Goal: Check status: Check status

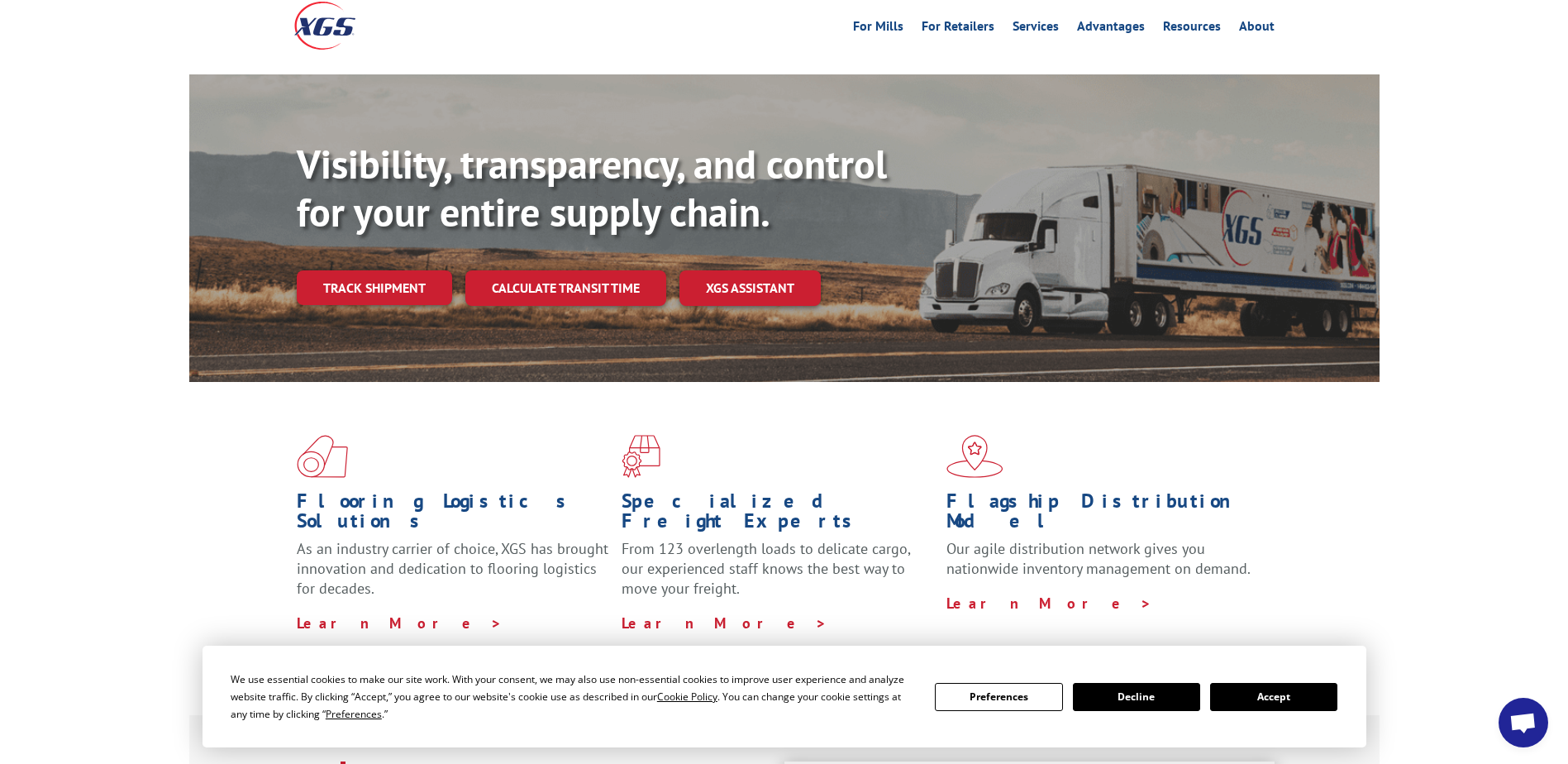
scroll to position [165, 0]
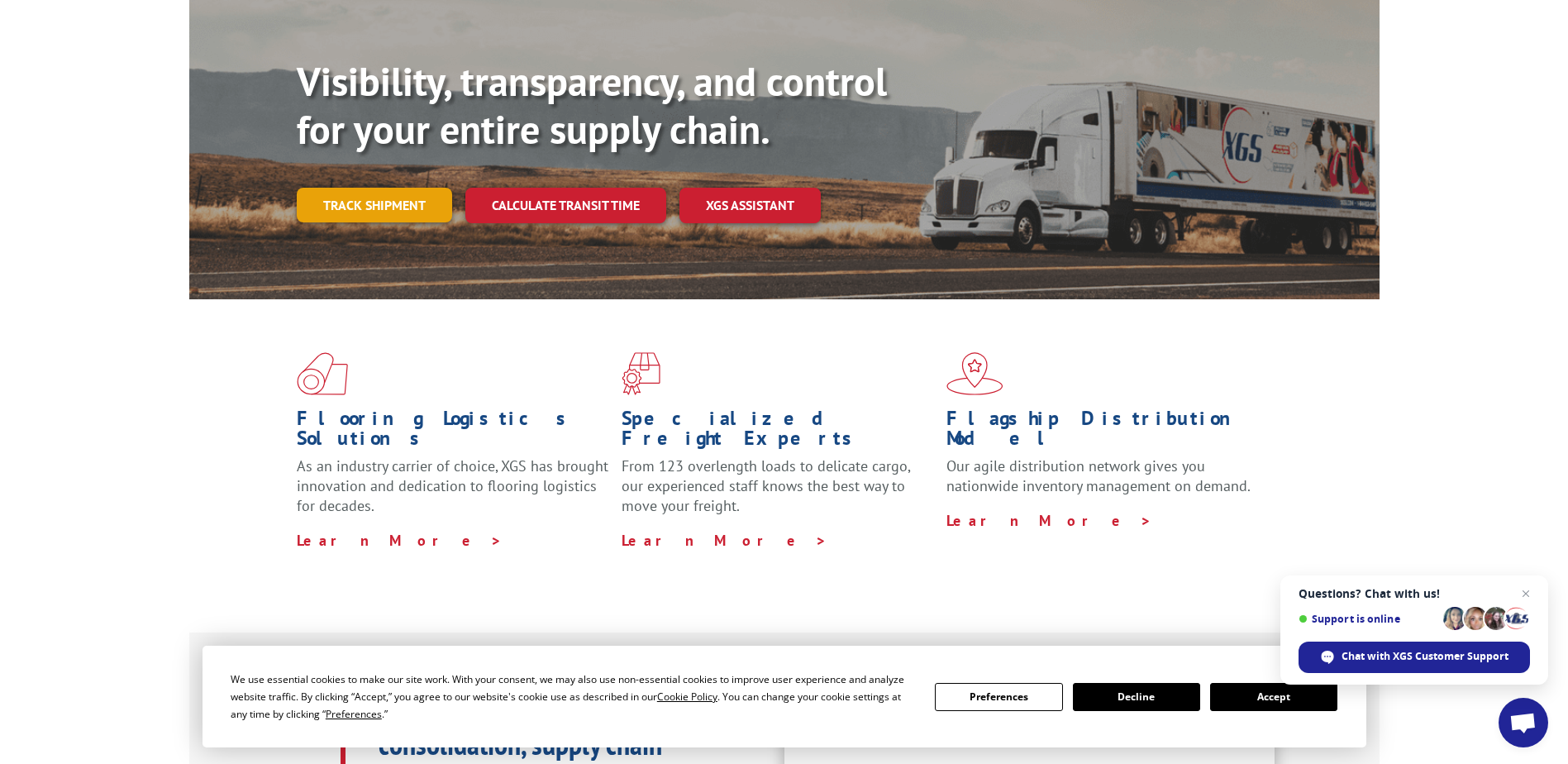
click at [386, 187] on link "Track shipment" at bounding box center [374, 204] width 155 height 35
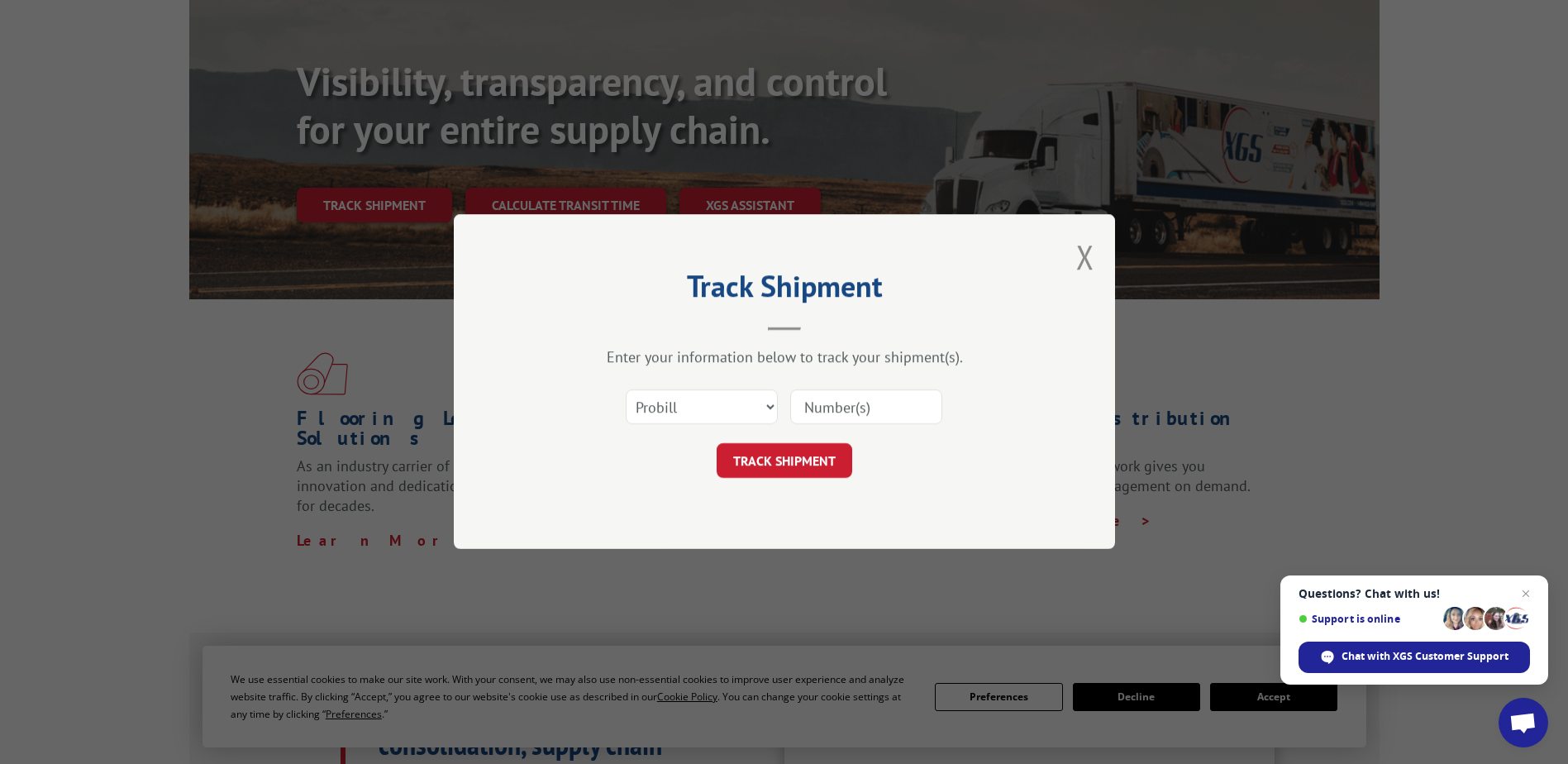
click at [835, 409] on input at bounding box center [865, 407] width 152 height 35
paste input "AAT00037566"
type input "AAT00037566"
click at [781, 460] on button "TRACK SHIPMENT" at bounding box center [784, 461] width 136 height 35
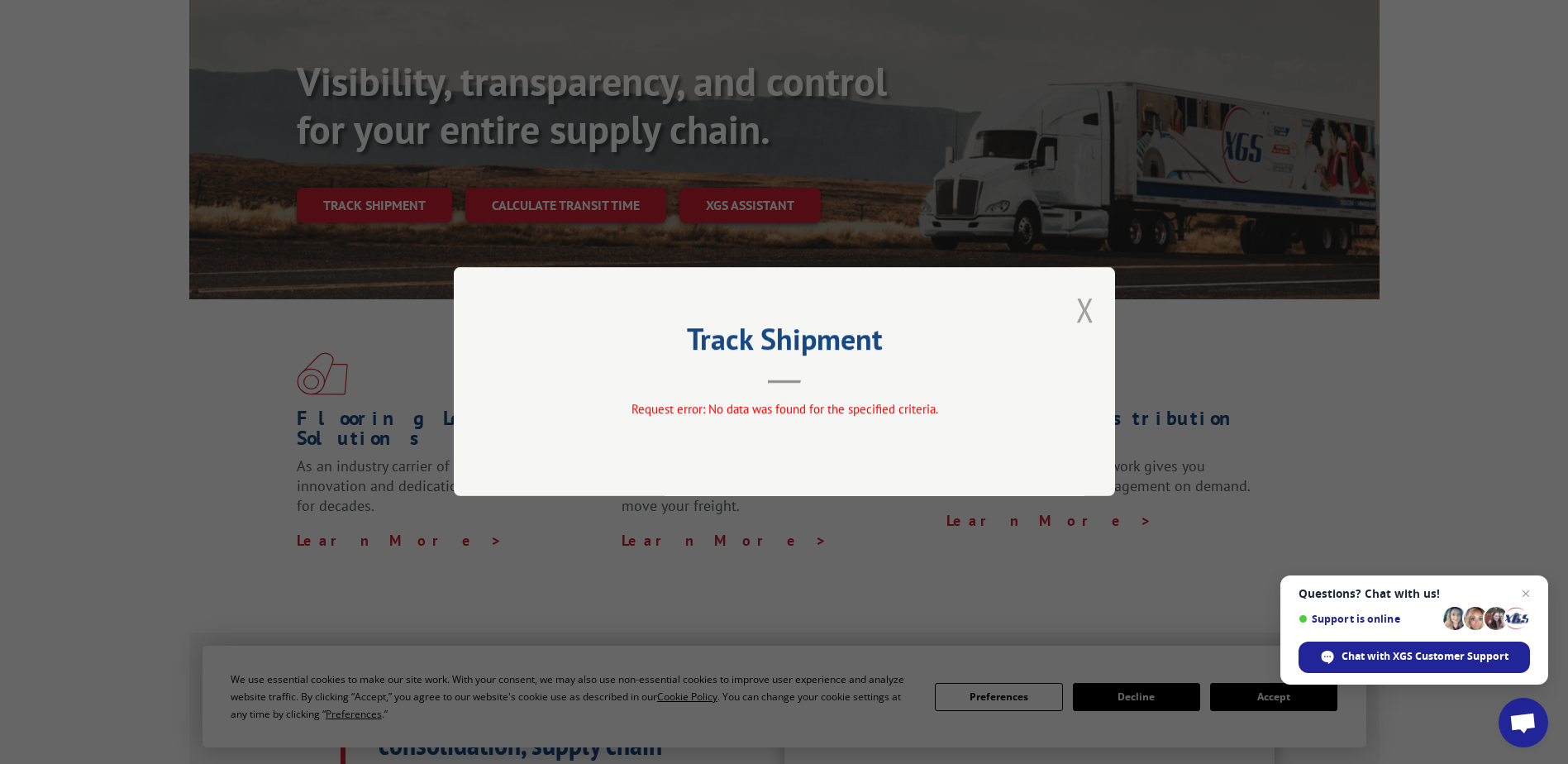
click at [1084, 306] on button "Close modal" at bounding box center [1085, 309] width 18 height 44
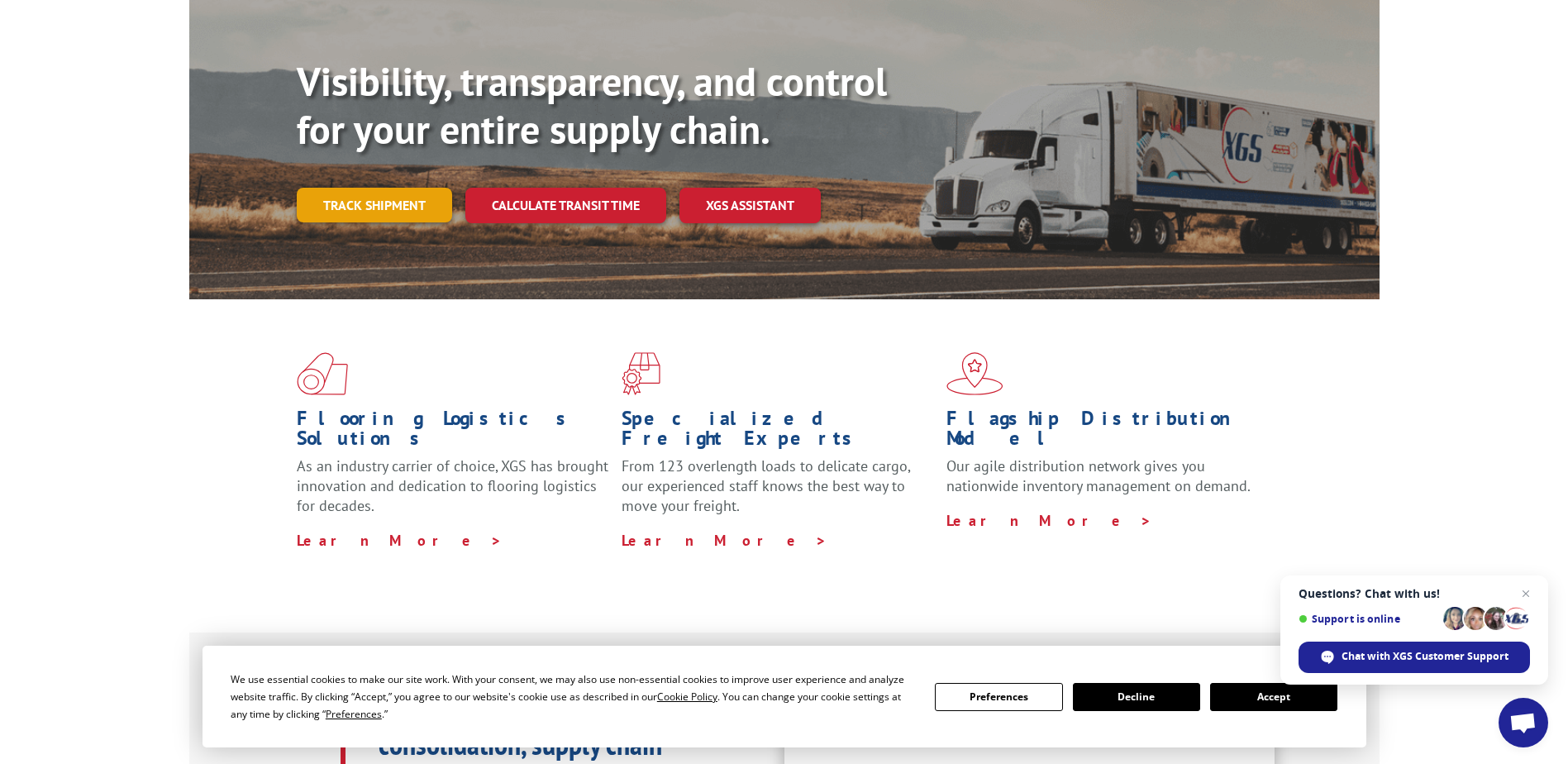
click at [357, 187] on link "Track shipment" at bounding box center [374, 204] width 155 height 35
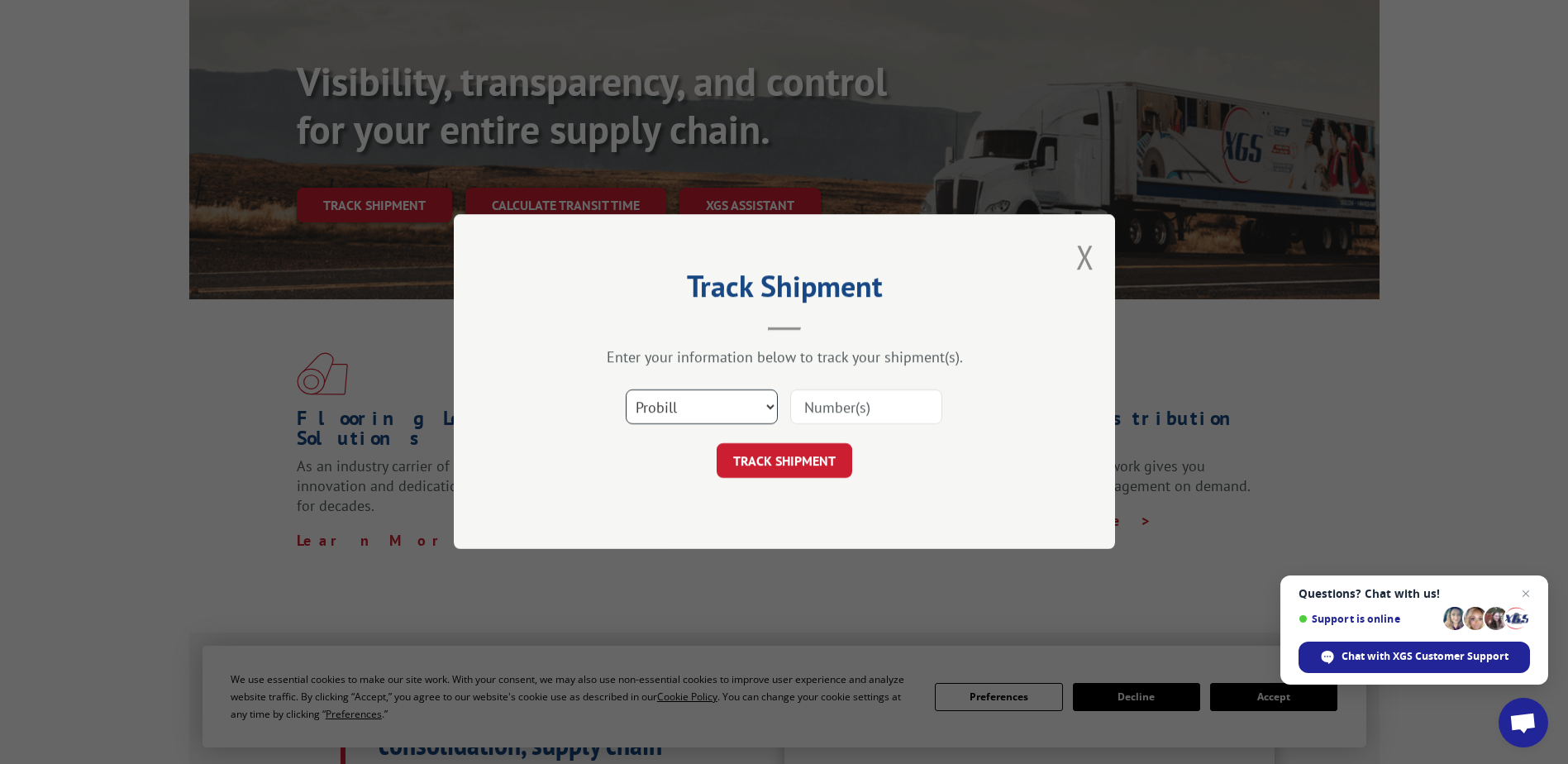
click at [723, 407] on select "Select category... Probill BOL PO" at bounding box center [701, 407] width 152 height 35
select select "po"
click at [625, 390] on select "Select category... Probill BOL PO" at bounding box center [701, 407] width 152 height 35
click at [824, 404] on input at bounding box center [865, 407] width 152 height 35
paste input "AAT00037566"
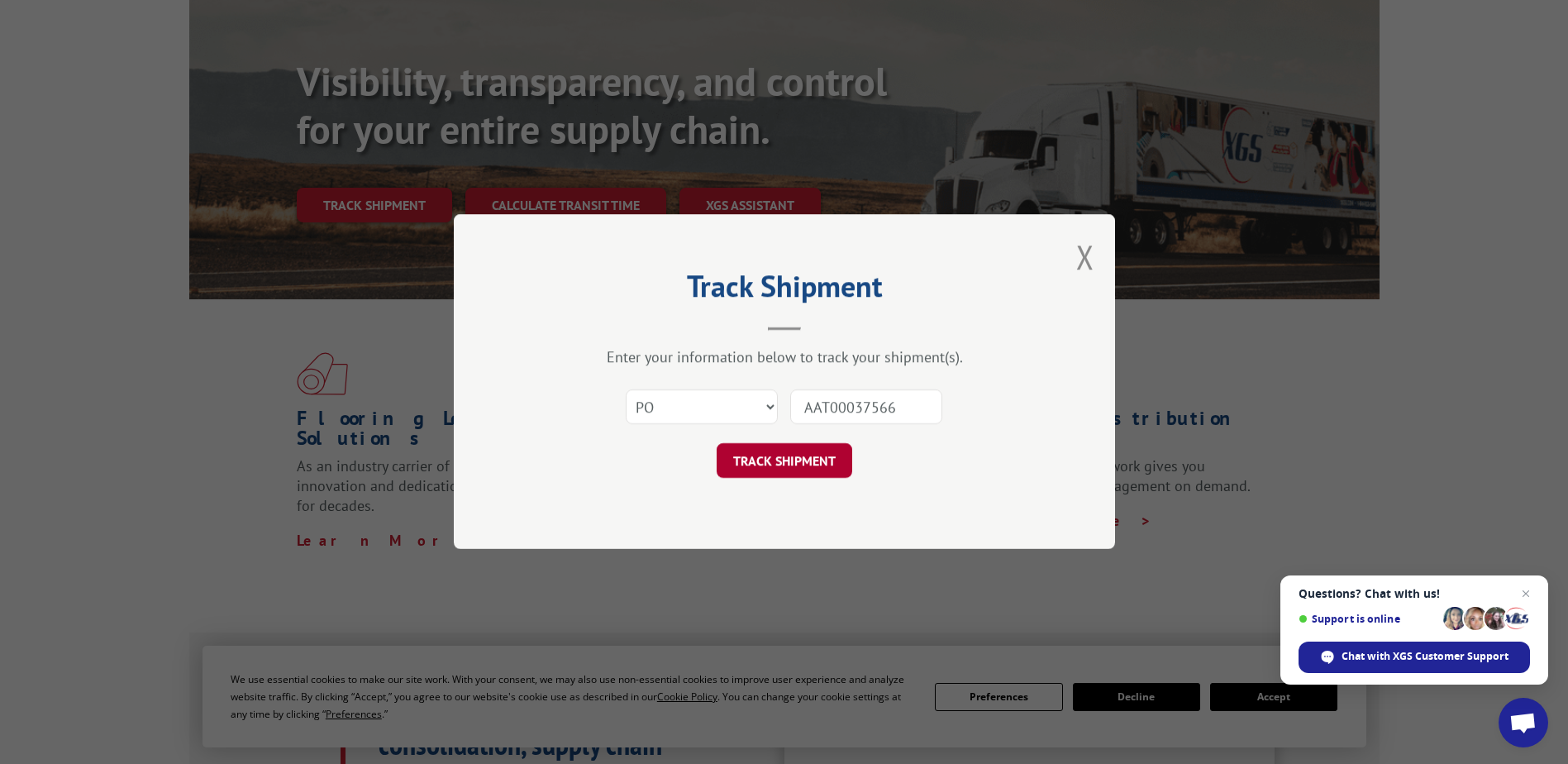
type input "AAT00037566"
click at [816, 460] on button "TRACK SHIPMENT" at bounding box center [784, 461] width 136 height 35
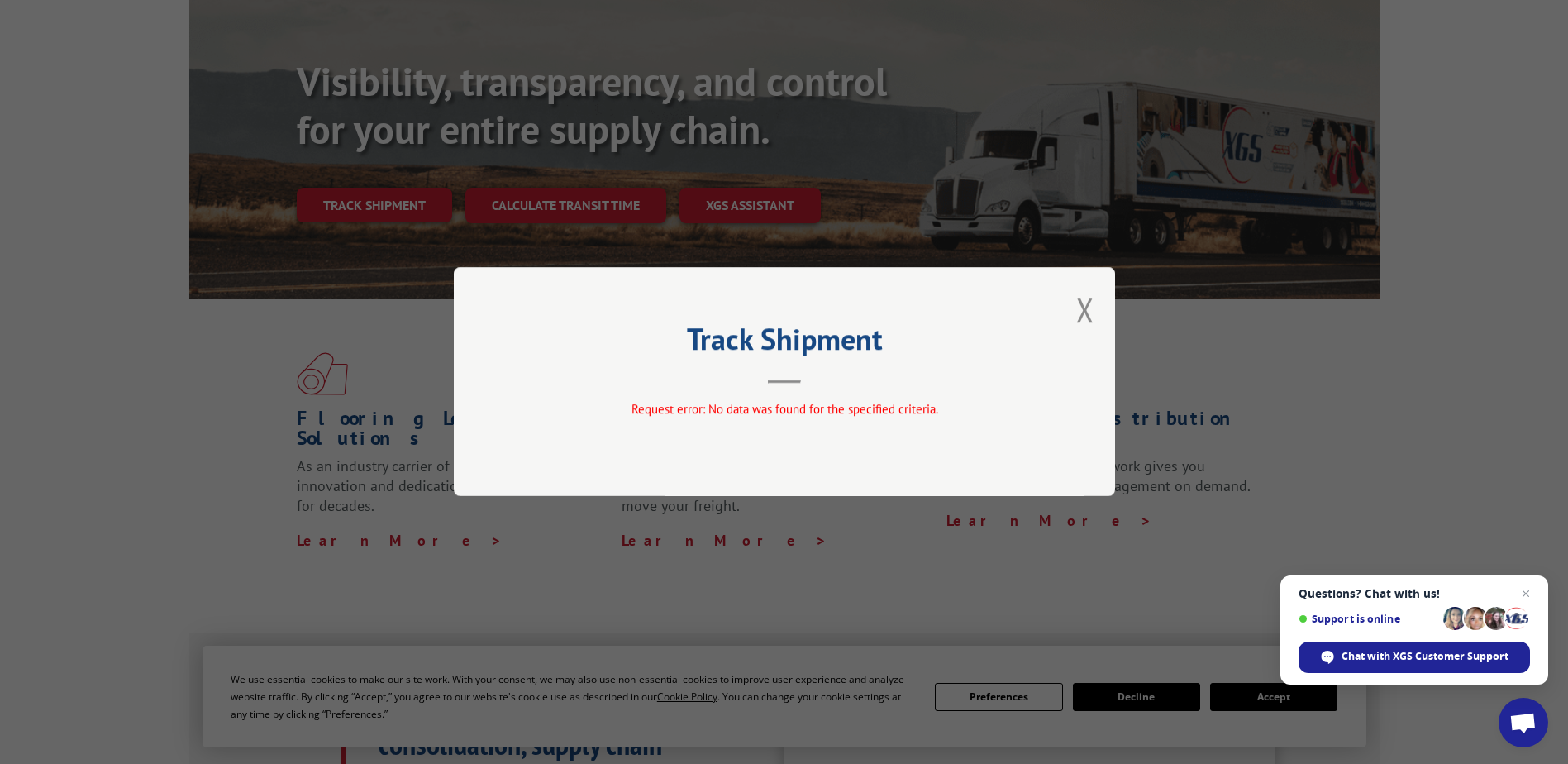
click at [1075, 311] on div "Track Shipment Request error: No data was found for the specified criteria." at bounding box center [784, 381] width 661 height 229
click at [1086, 311] on button "Close modal" at bounding box center [1085, 309] width 18 height 44
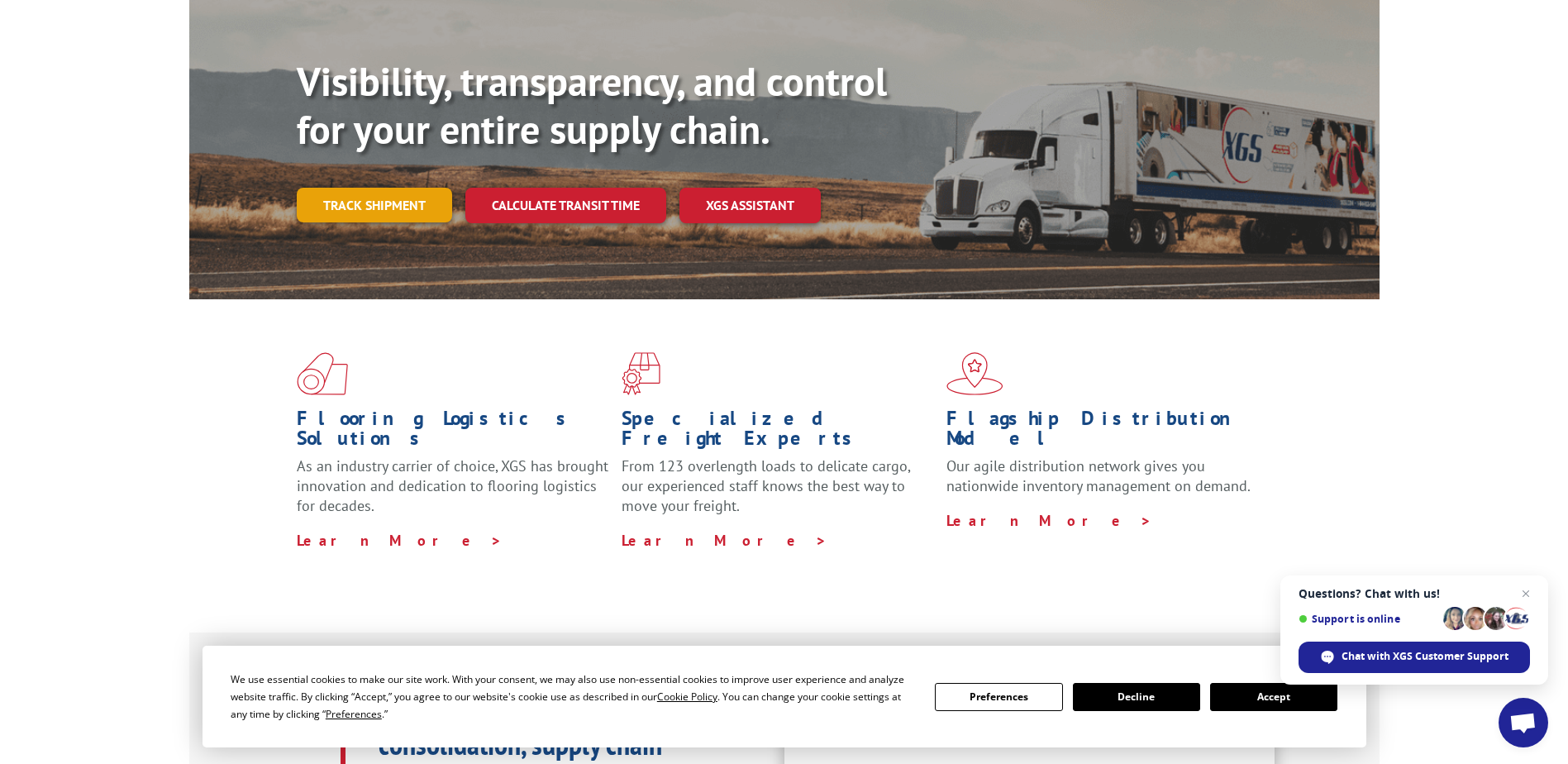
click at [344, 187] on link "Track shipment" at bounding box center [374, 204] width 155 height 35
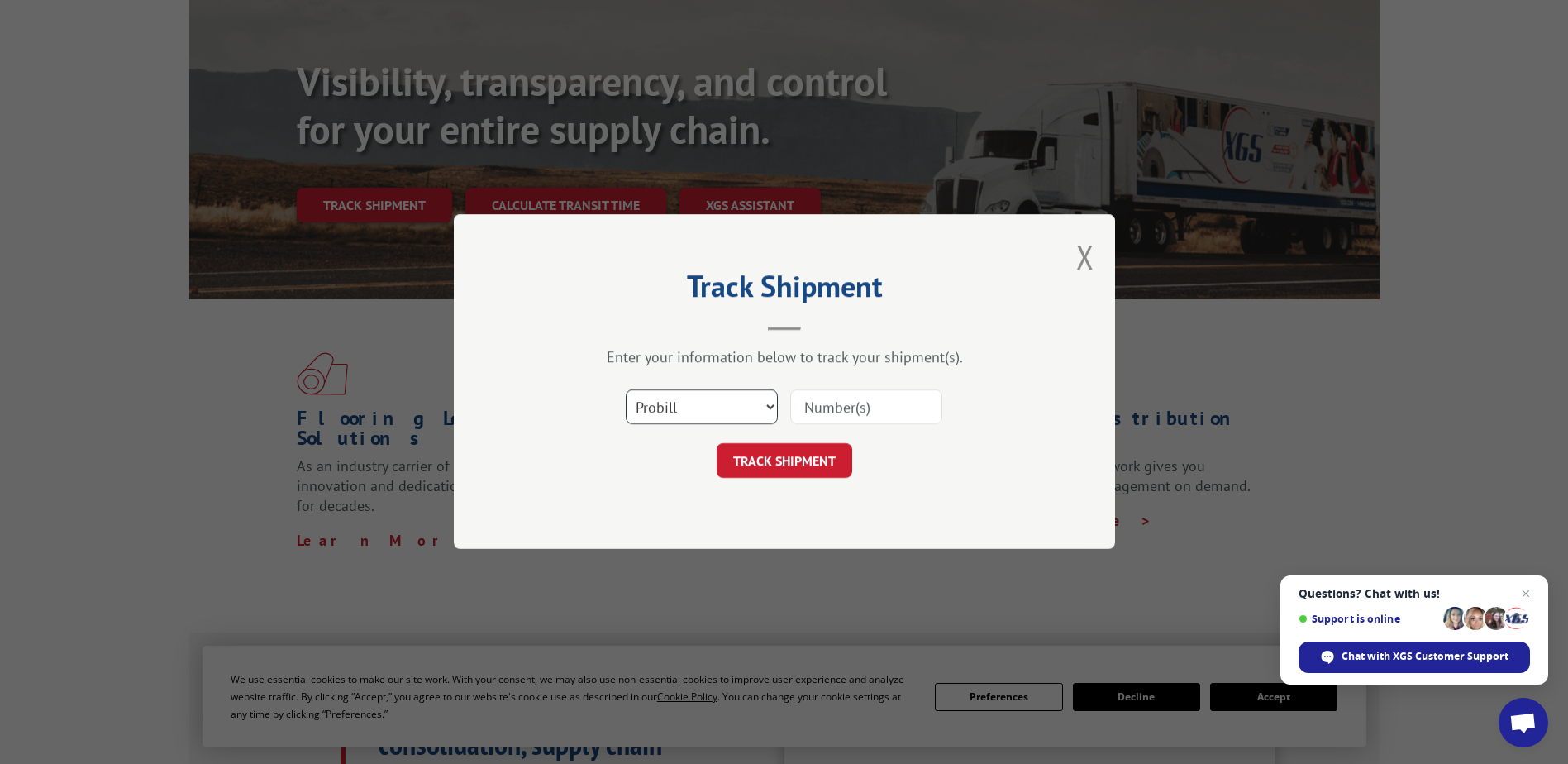
click at [681, 411] on select "Select category... Probill BOL PO" at bounding box center [701, 407] width 152 height 35
select select "bol"
click at [625, 390] on select "Select category... Probill BOL PO" at bounding box center [701, 407] width 152 height 35
click at [816, 401] on input at bounding box center [865, 407] width 152 height 35
paste input "AAT00037566"
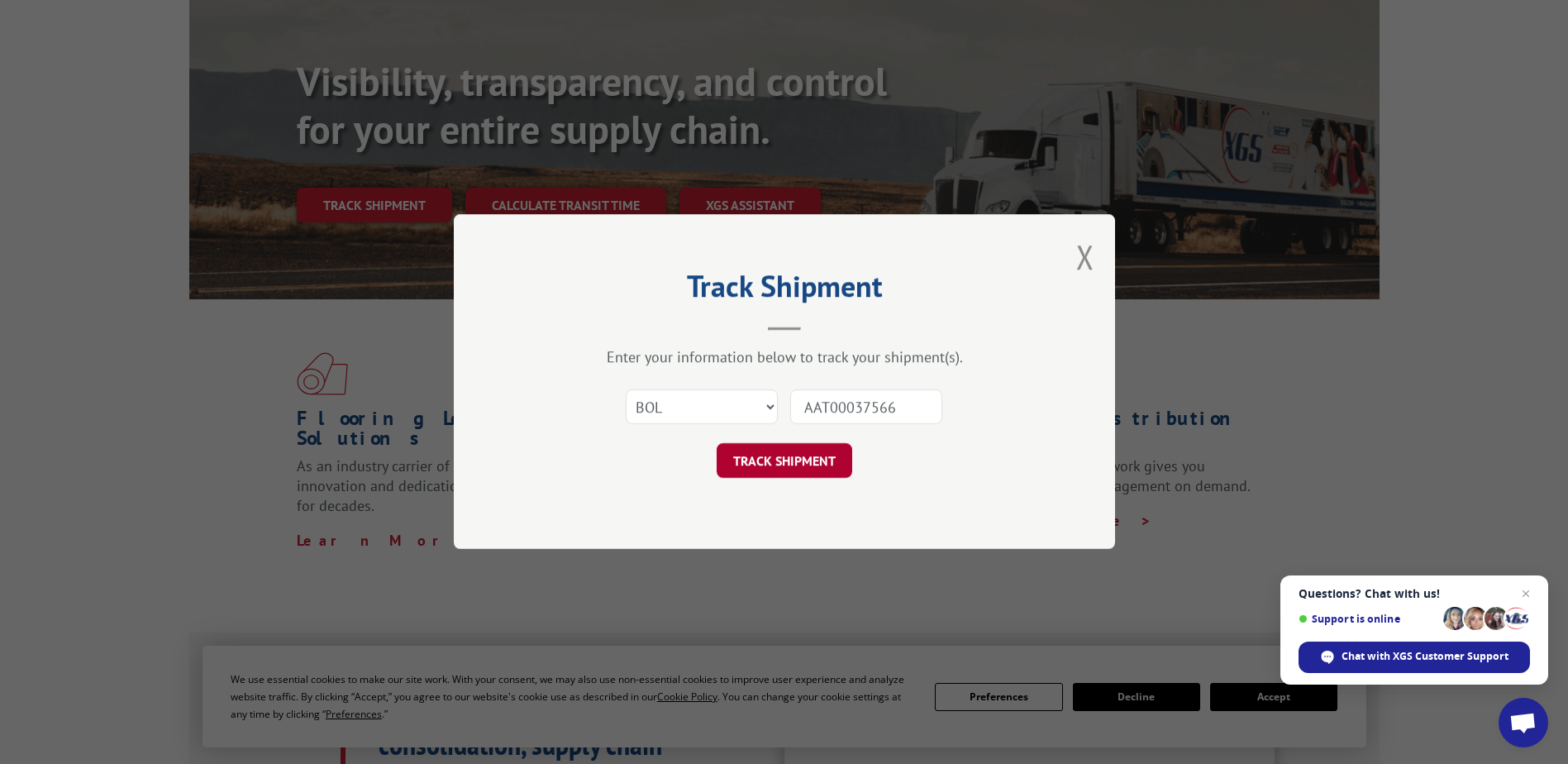
type input "AAT00037566"
click at [796, 459] on button "TRACK SHIPMENT" at bounding box center [784, 461] width 136 height 35
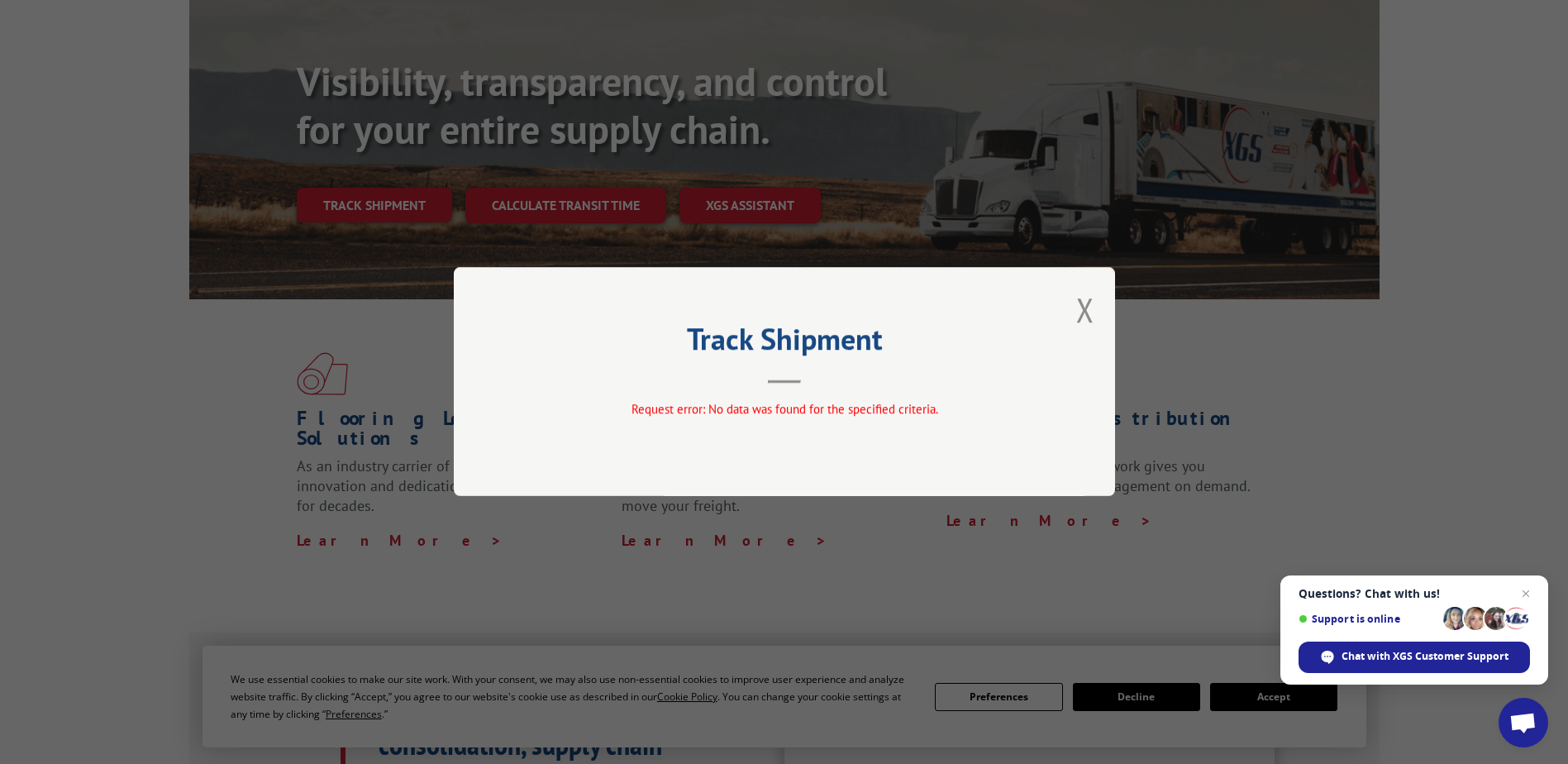
click at [1071, 301] on div "Track Shipment Request error: No data was found for the specified criteria." at bounding box center [784, 381] width 661 height 229
click at [1079, 308] on button "Close modal" at bounding box center [1085, 309] width 18 height 44
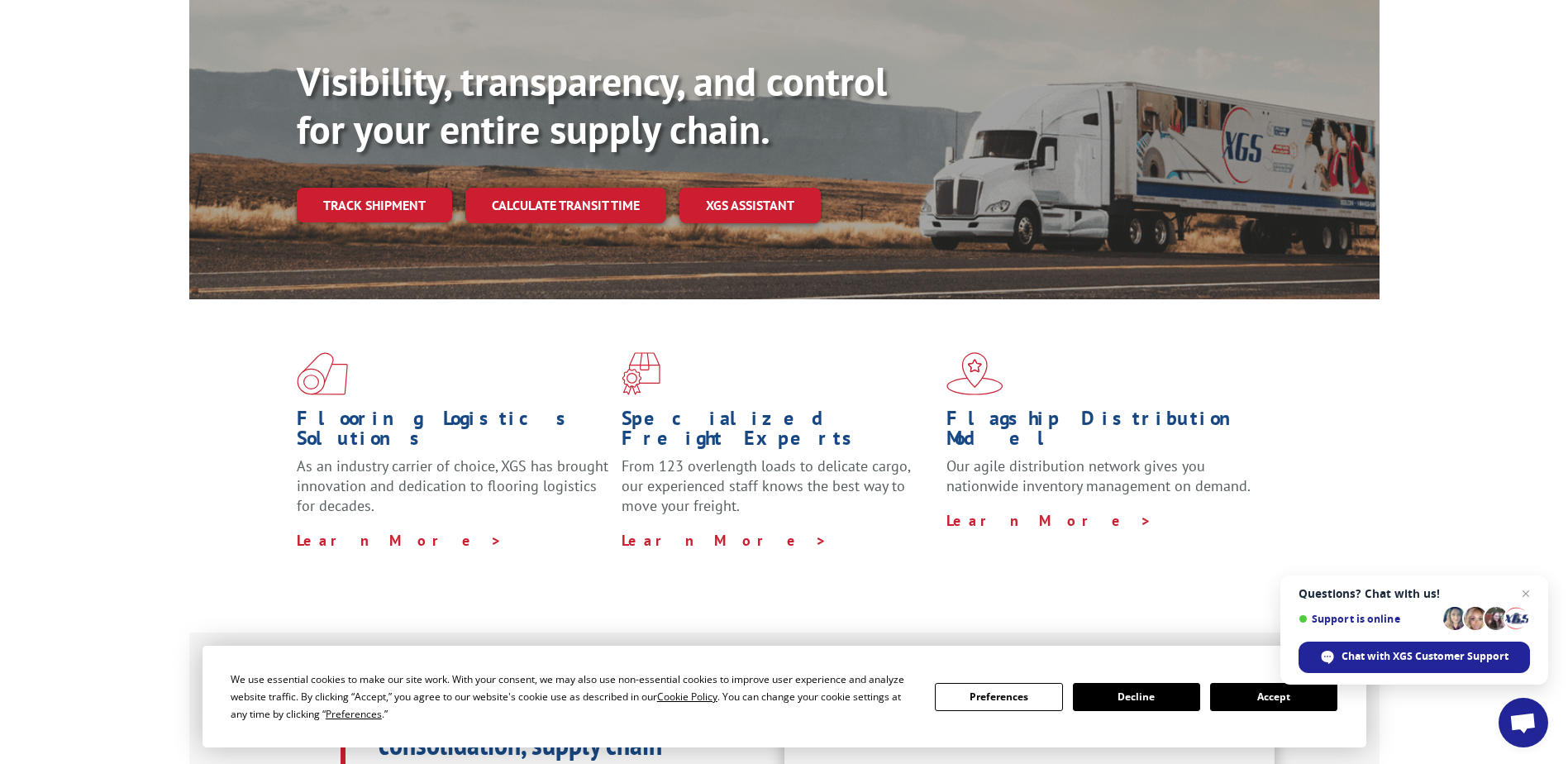
click at [397, 187] on link "Track shipment" at bounding box center [374, 204] width 155 height 35
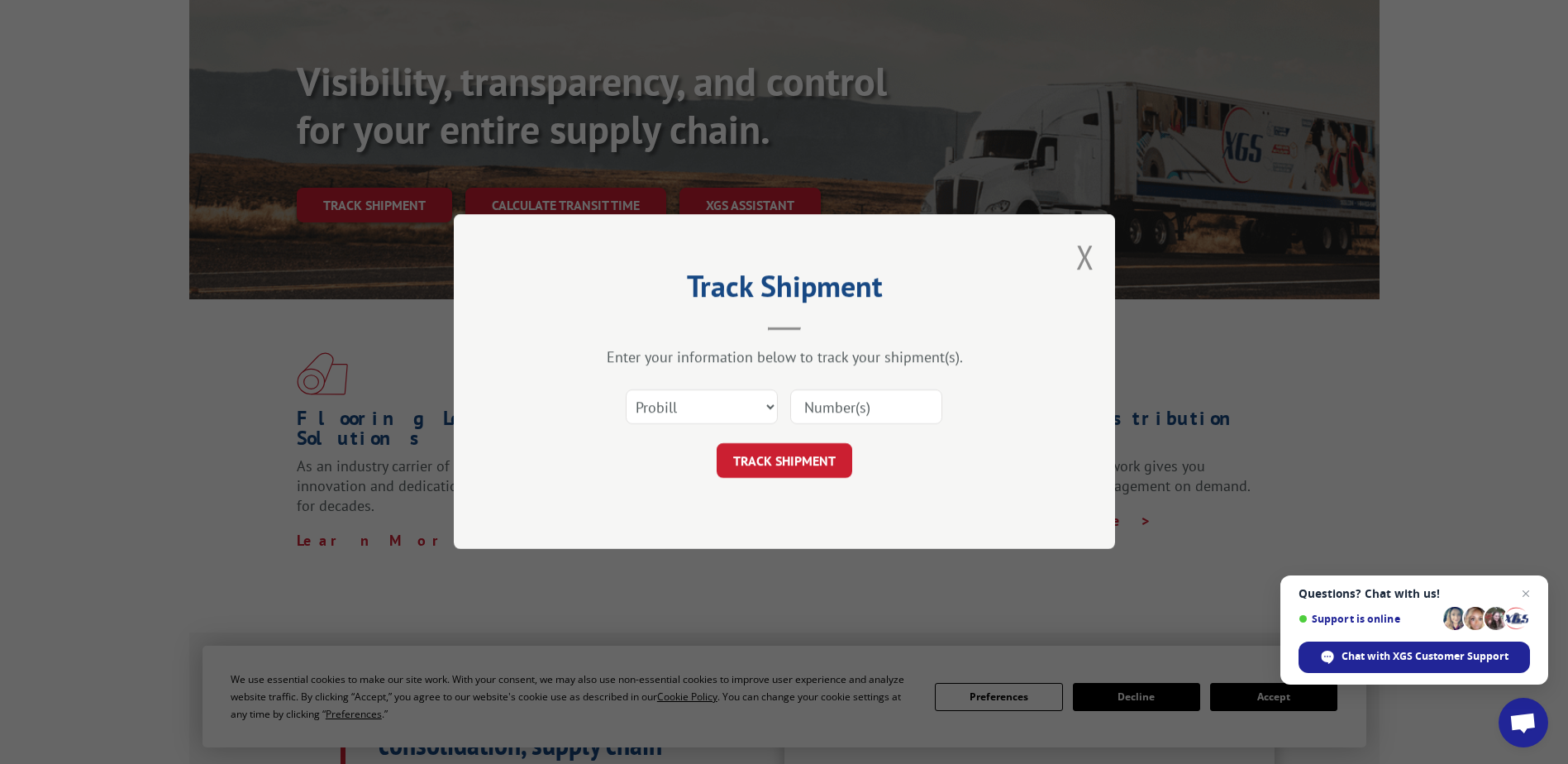
click at [854, 410] on input at bounding box center [865, 407] width 152 height 35
paste input "P# AAT00037566"
type input "P# AAT00037566"
click at [776, 456] on button "TRACK SHIPMENT" at bounding box center [784, 461] width 136 height 35
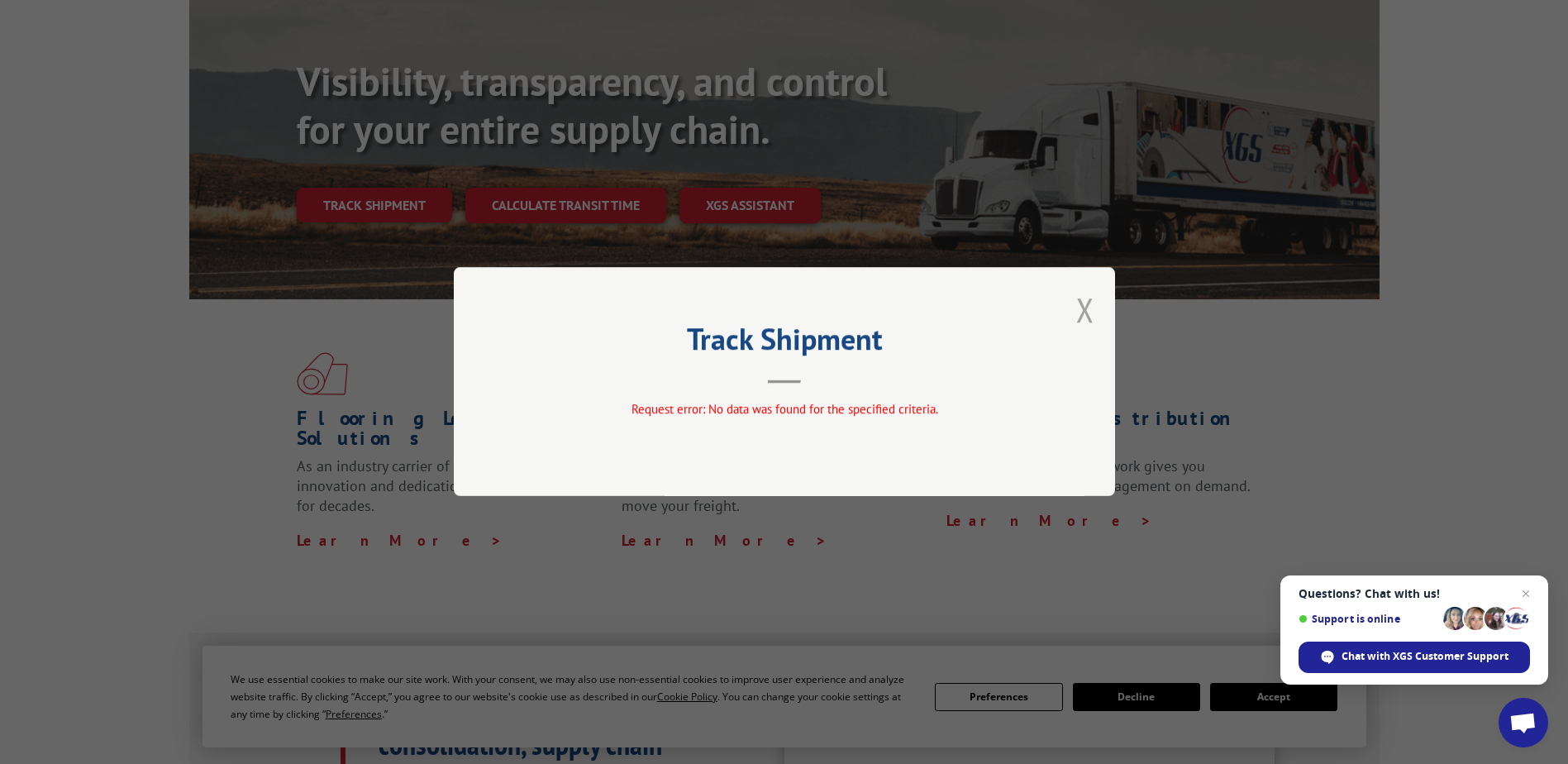
click at [1088, 312] on button "Close modal" at bounding box center [1085, 309] width 18 height 44
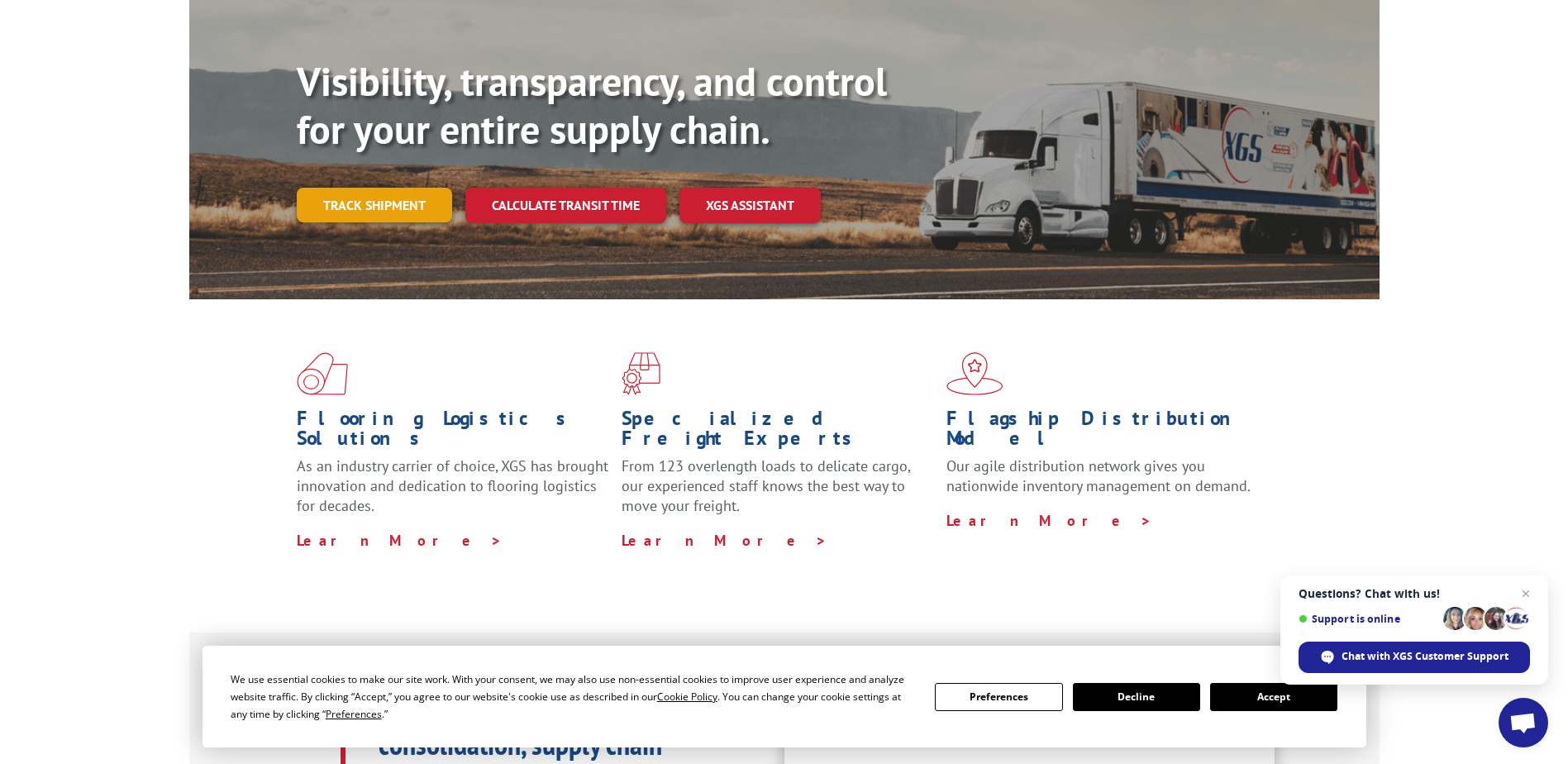
click at [392, 187] on link "Track shipment" at bounding box center [374, 204] width 155 height 35
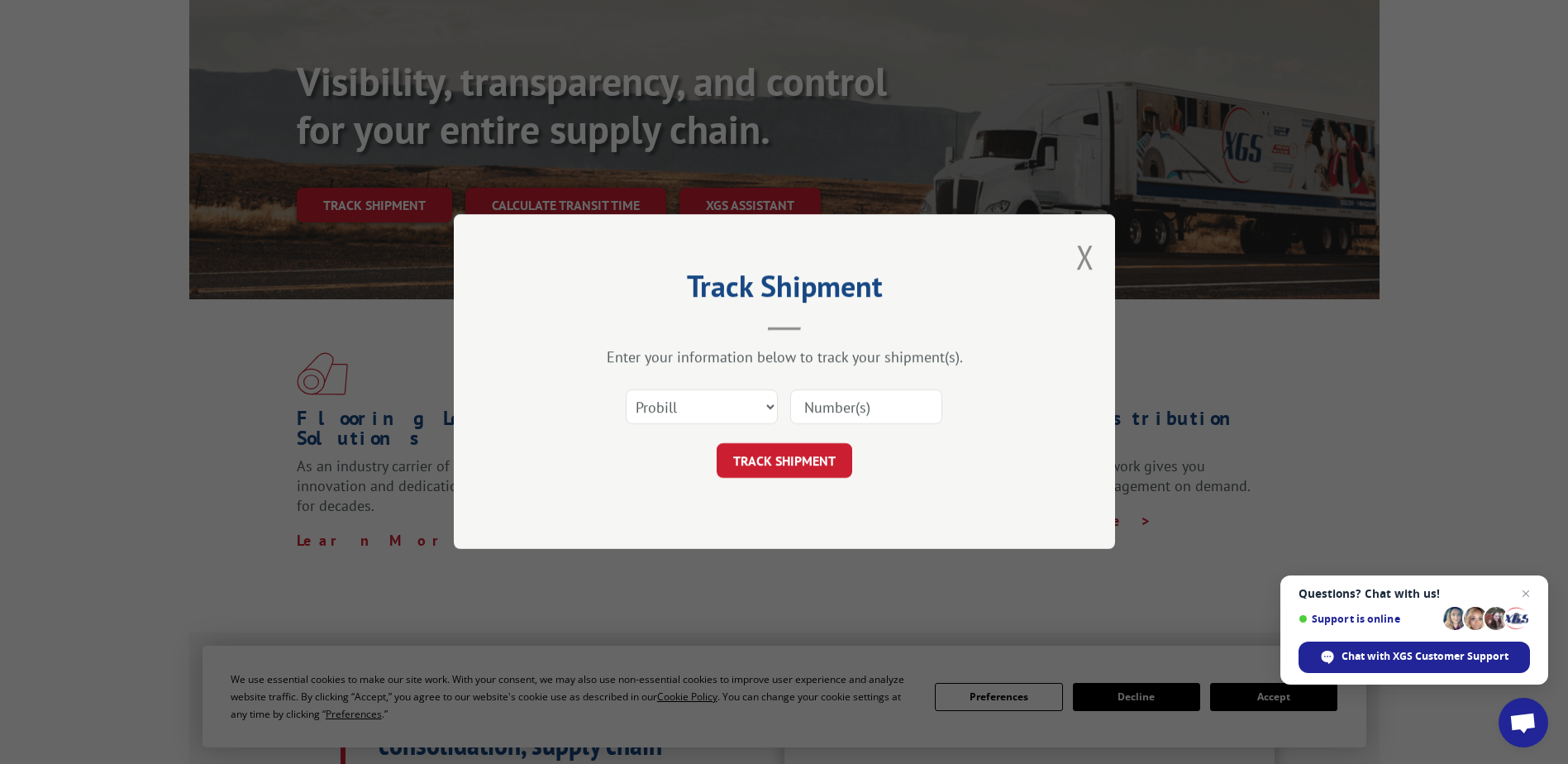
click at [837, 405] on input at bounding box center [865, 407] width 152 height 35
paste input "P# AAT00037566"
click at [831, 409] on input "P# AAT00037566" at bounding box center [865, 407] width 152 height 35
drag, startPoint x: 922, startPoint y: 409, endPoint x: 806, endPoint y: 418, distance: 116.3
click at [804, 418] on input "P#AAT00037566" at bounding box center [865, 407] width 152 height 35
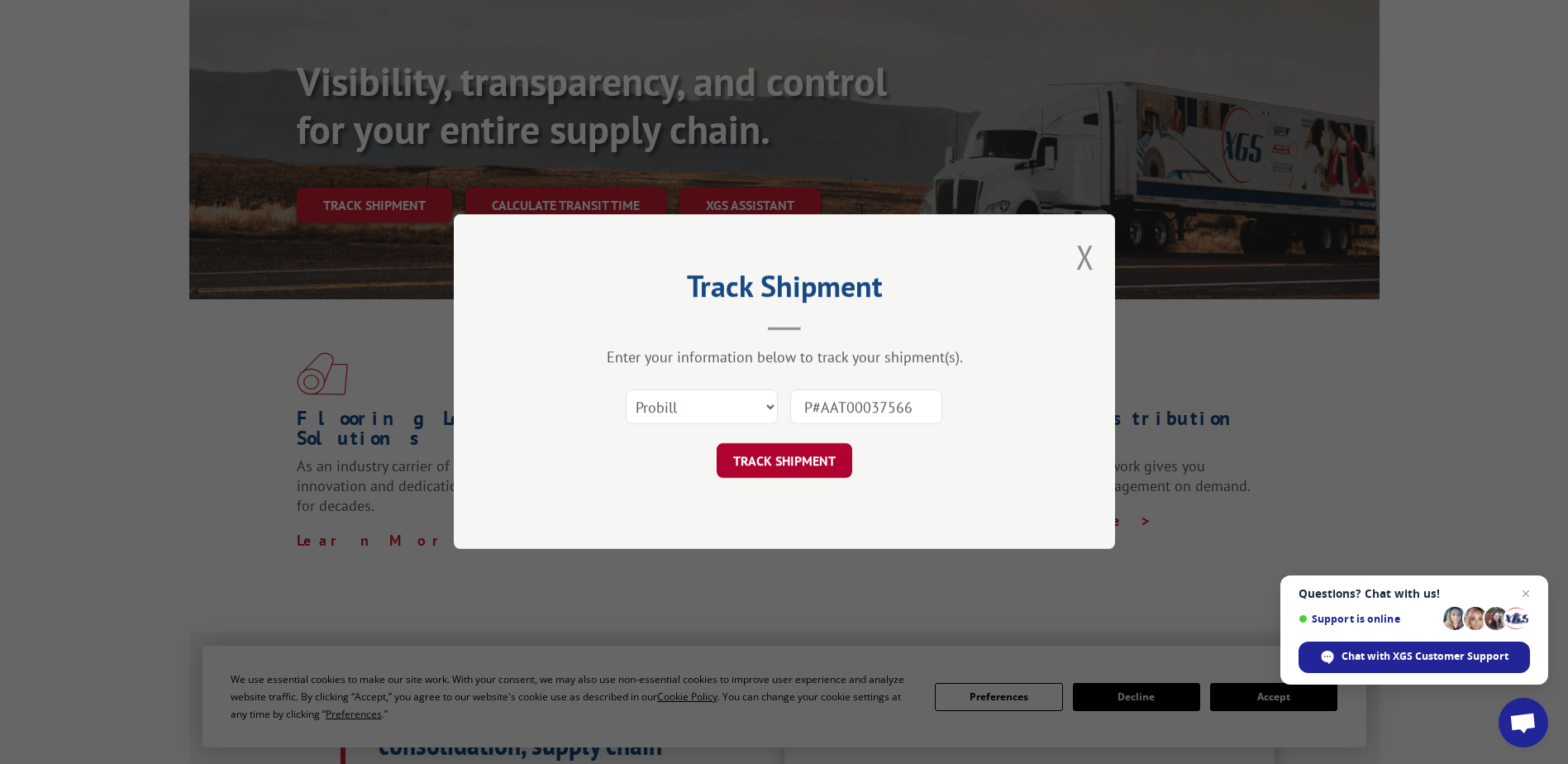
type input "P#AAT00037566"
click at [820, 464] on button "TRACK SHIPMENT" at bounding box center [784, 461] width 136 height 35
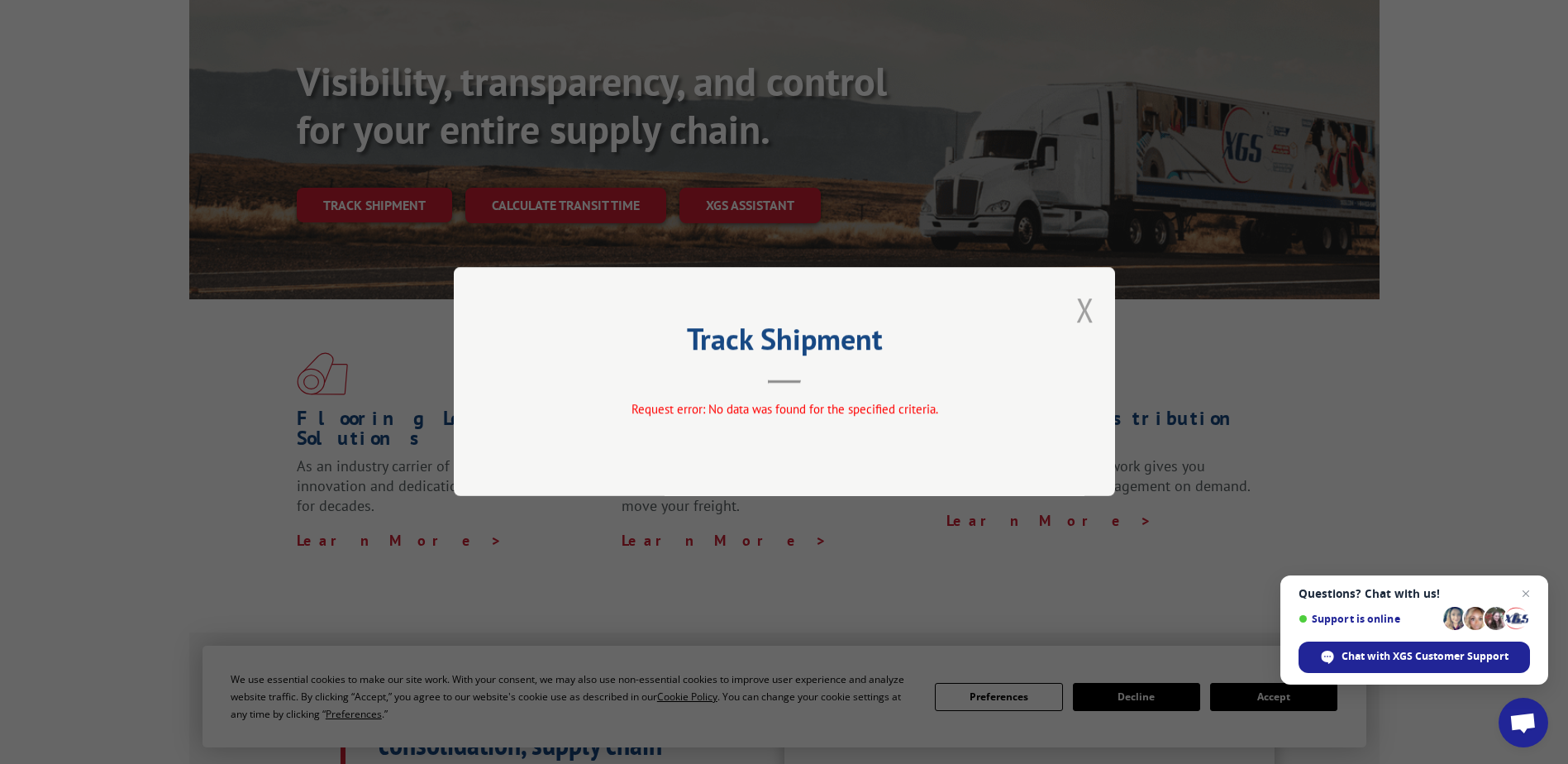
click at [1094, 303] on button "Close modal" at bounding box center [1085, 309] width 18 height 44
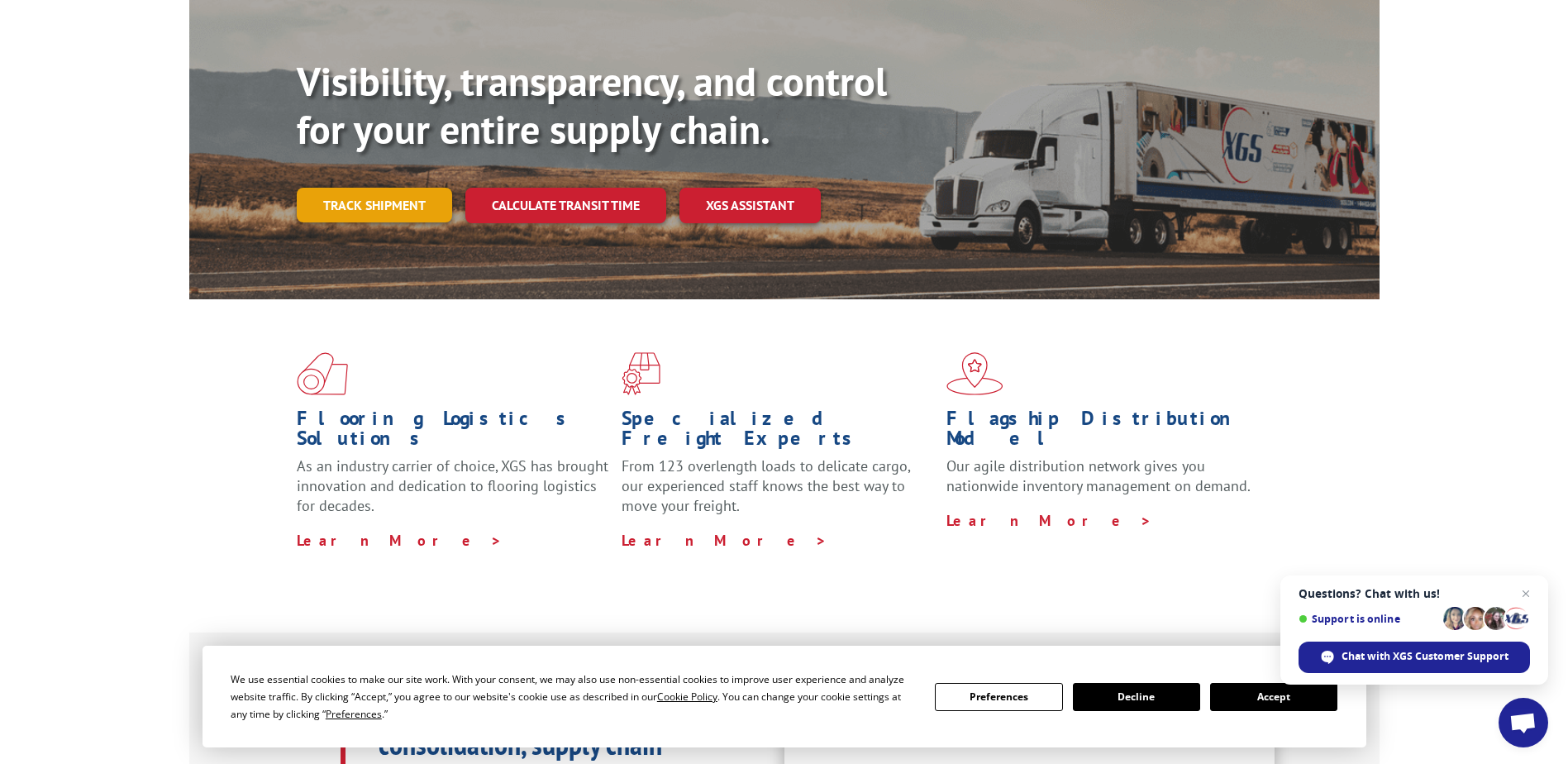
click at [421, 187] on link "Track shipment" at bounding box center [374, 204] width 155 height 35
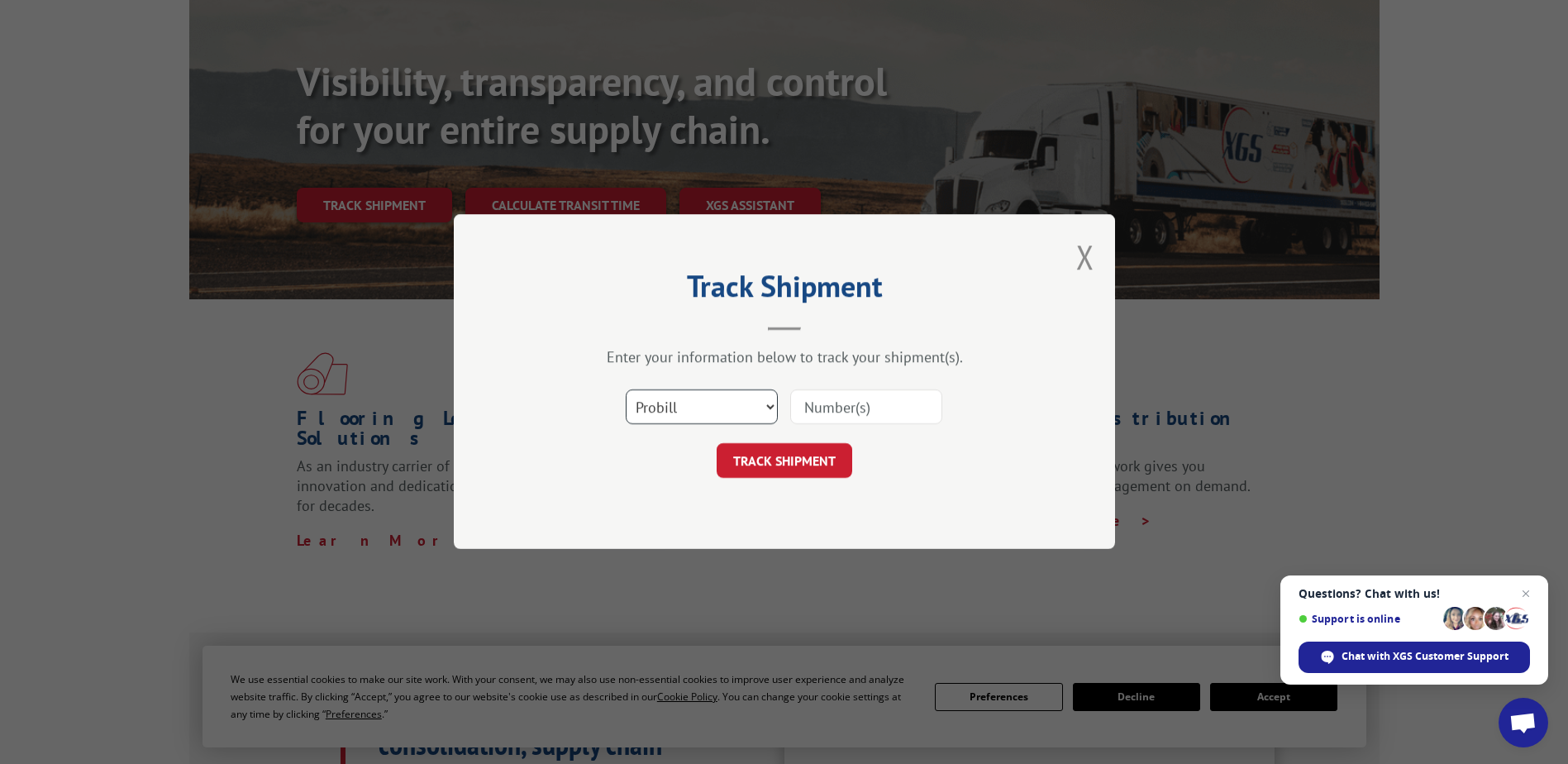
click at [693, 403] on select "Select category... Probill BOL PO" at bounding box center [701, 407] width 152 height 35
select select "bol"
click at [625, 390] on select "Select category... Probill BOL PO" at bounding box center [701, 407] width 152 height 35
click at [821, 408] on input at bounding box center [865, 407] width 152 height 35
paste input "P#AAT00037566"
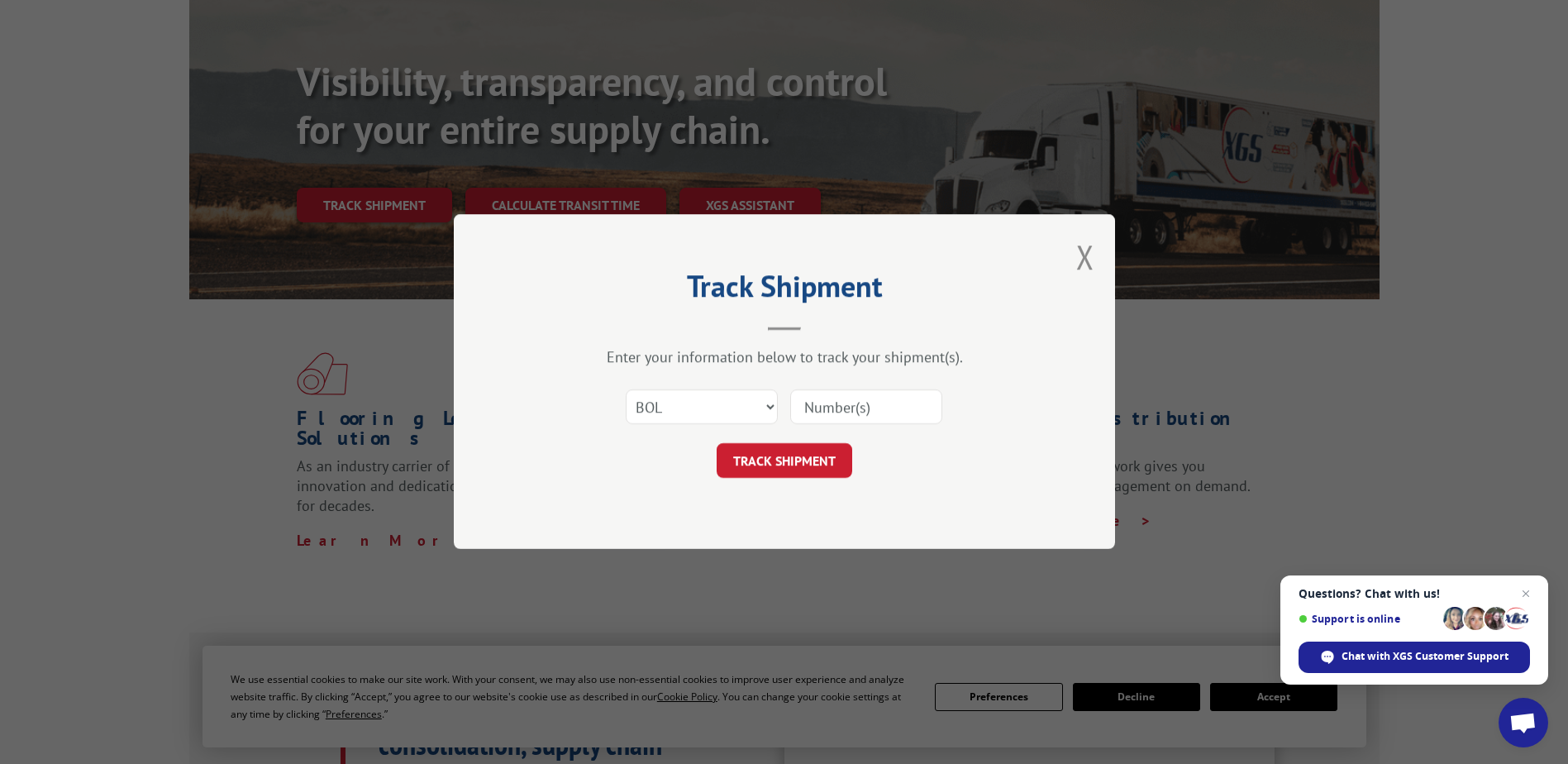
type input "P#AAT00037566"
click at [789, 457] on button "TRACK SHIPMENT" at bounding box center [784, 461] width 136 height 35
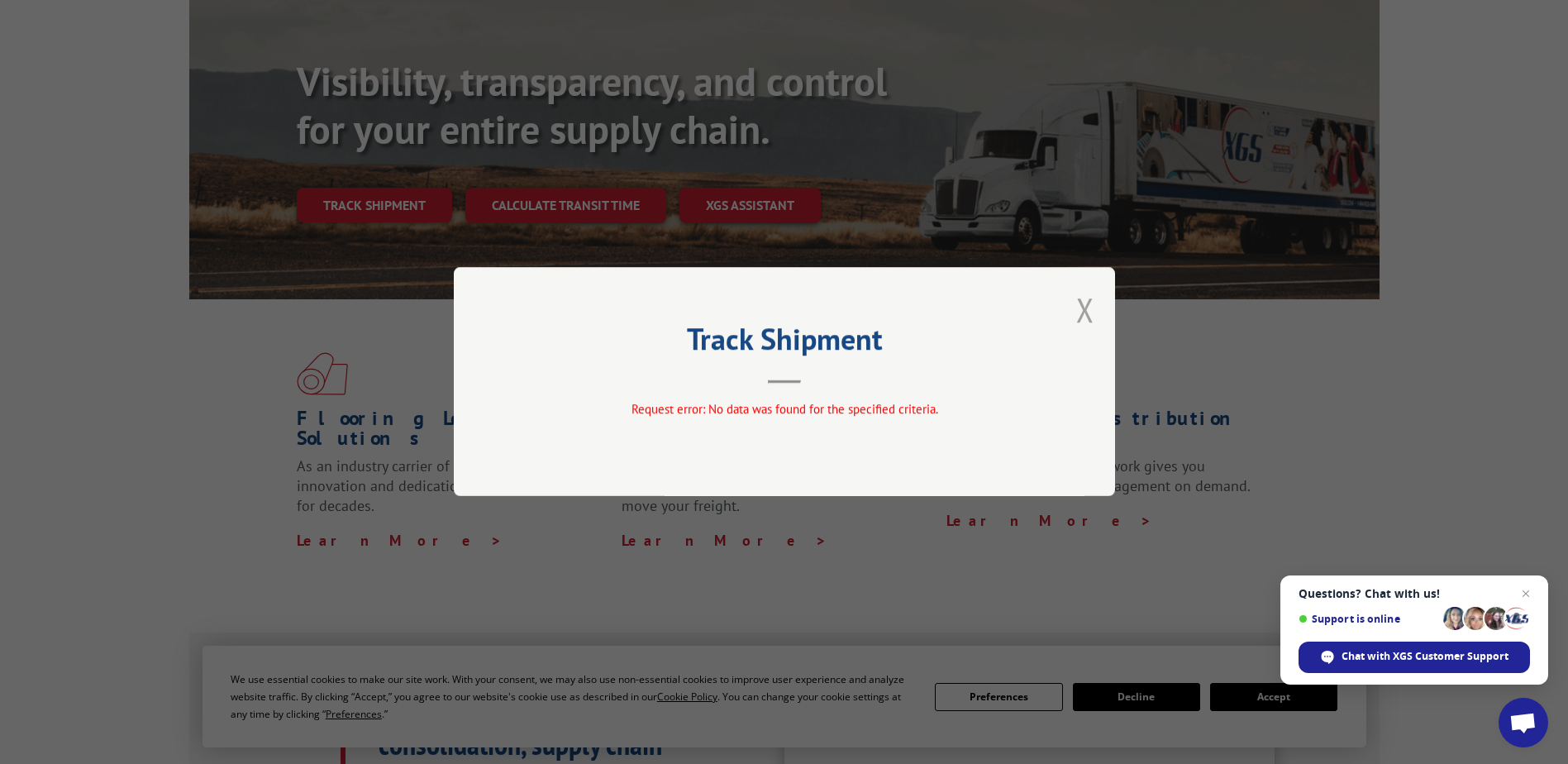
click at [1090, 306] on button "Close modal" at bounding box center [1085, 309] width 18 height 44
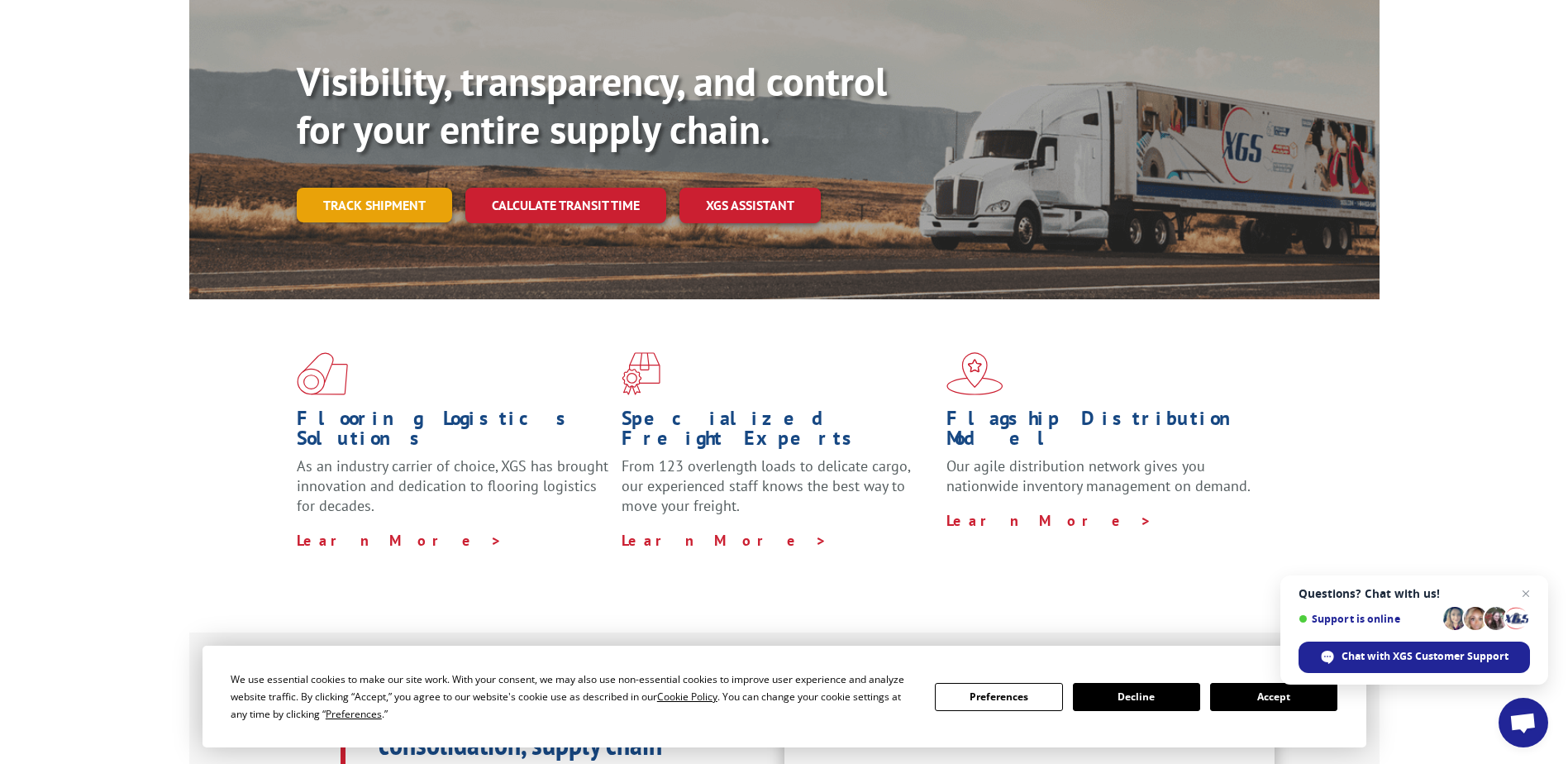
click at [361, 187] on link "Track shipment" at bounding box center [374, 204] width 155 height 35
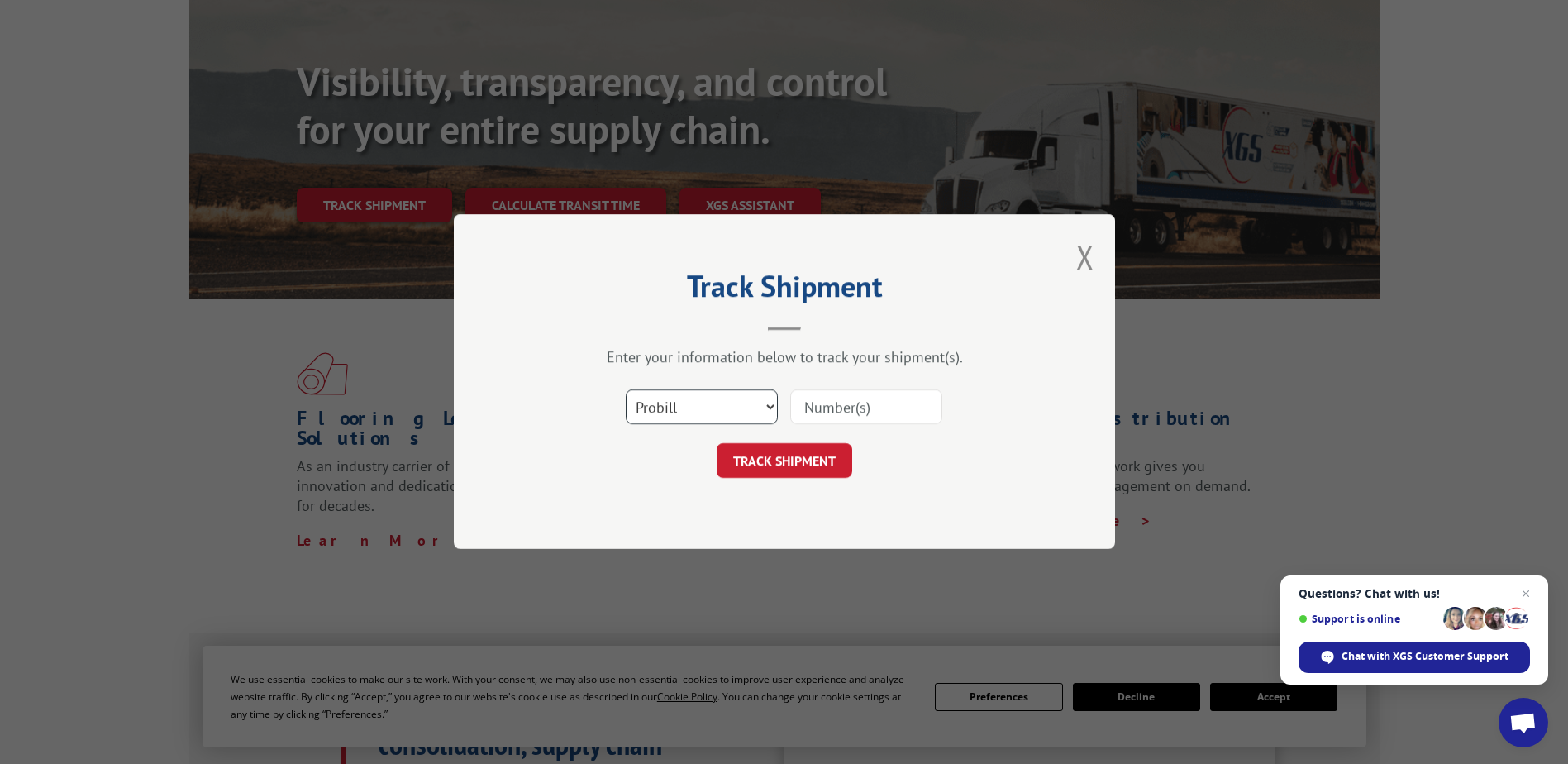
click at [676, 408] on select "Select category... Probill BOL PO" at bounding box center [701, 407] width 152 height 35
select select "po"
click at [625, 390] on select "Select category... Probill BOL PO" at bounding box center [701, 407] width 152 height 35
click at [803, 403] on input at bounding box center [865, 407] width 152 height 35
paste input "P#AAT00037566"
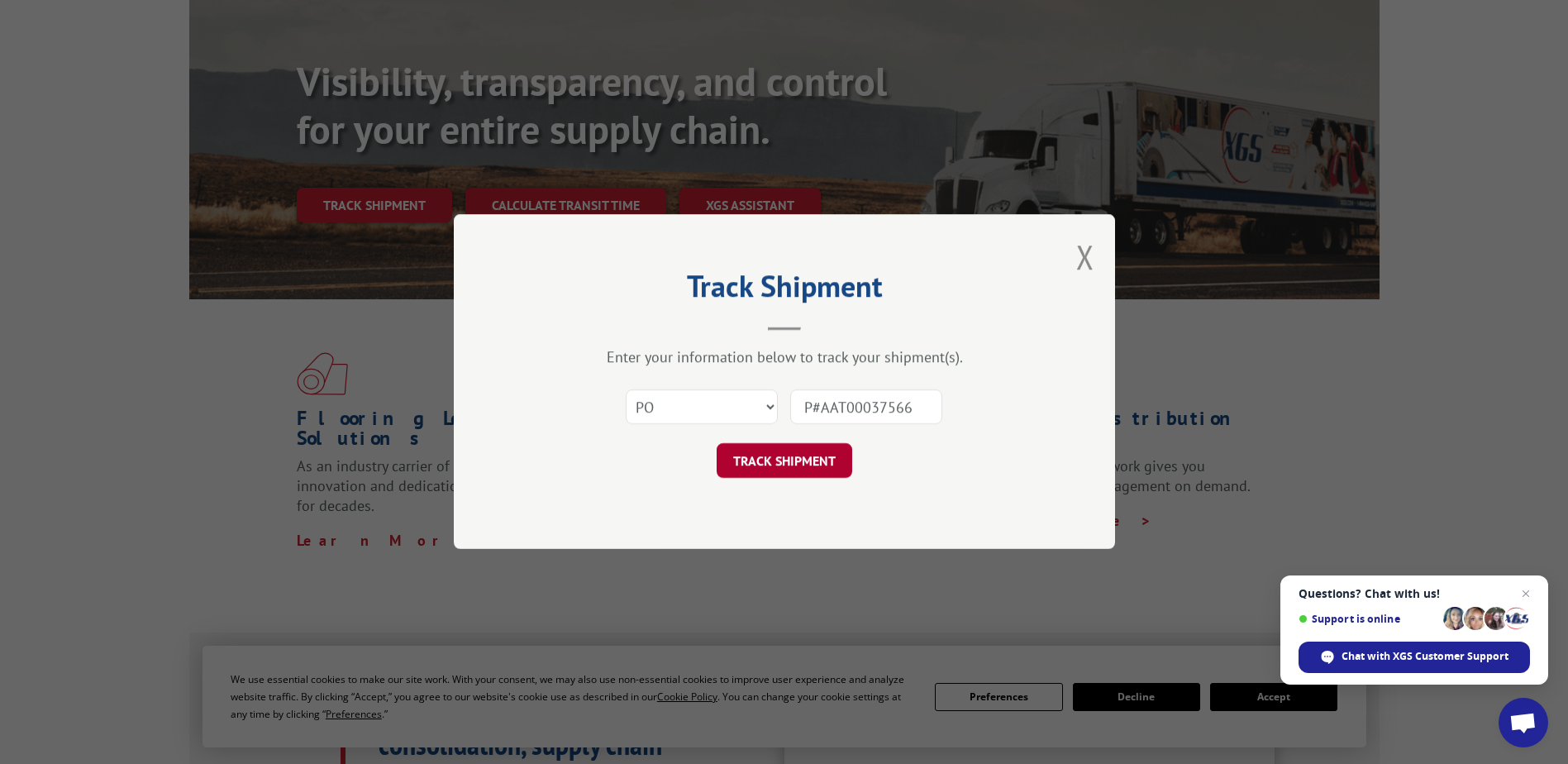
type input "P#AAT00037566"
click at [800, 464] on button "TRACK SHIPMENT" at bounding box center [784, 461] width 136 height 35
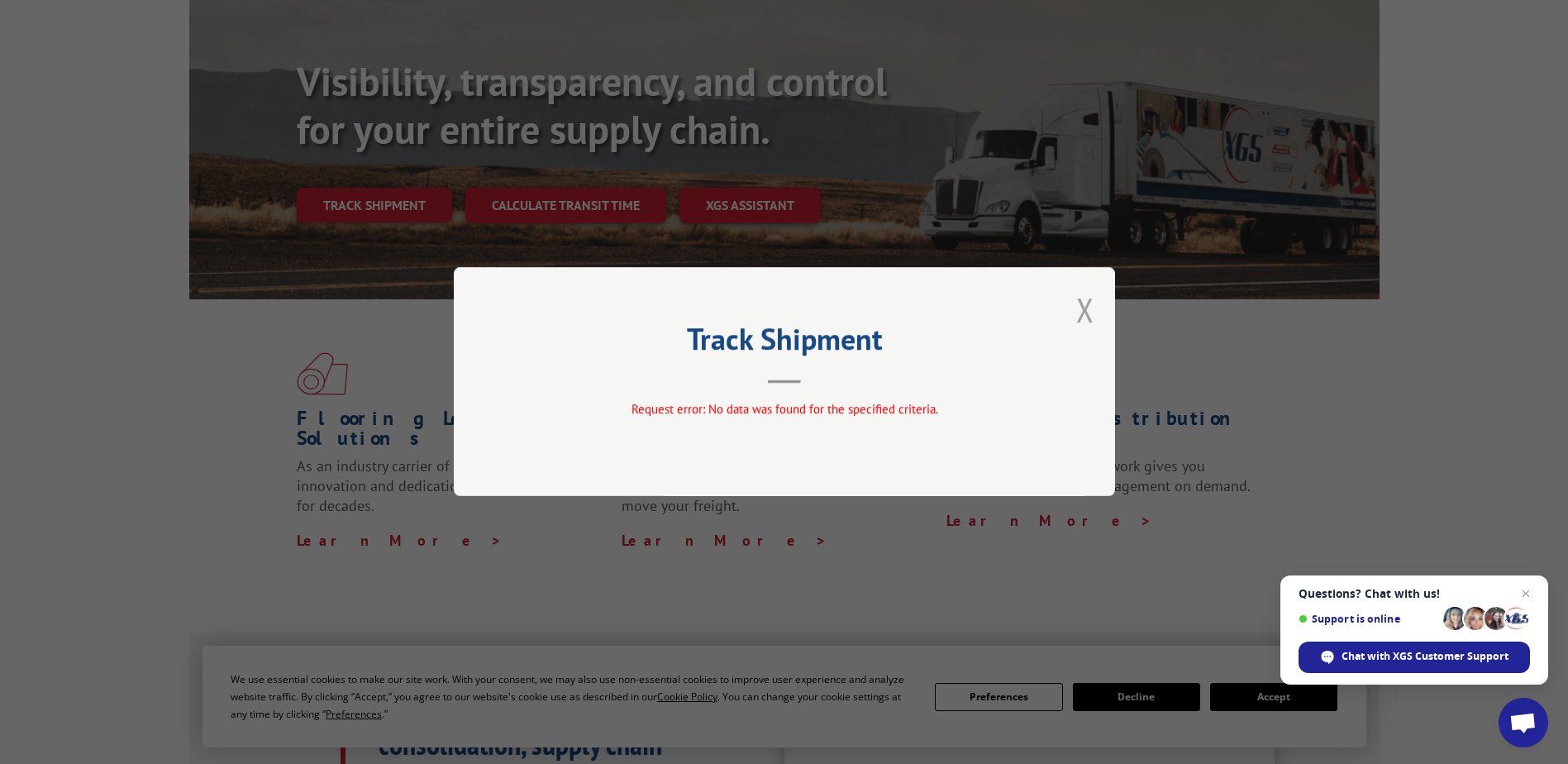
click at [1087, 306] on button "Close modal" at bounding box center [1085, 309] width 18 height 44
